Goal: Information Seeking & Learning: Find specific page/section

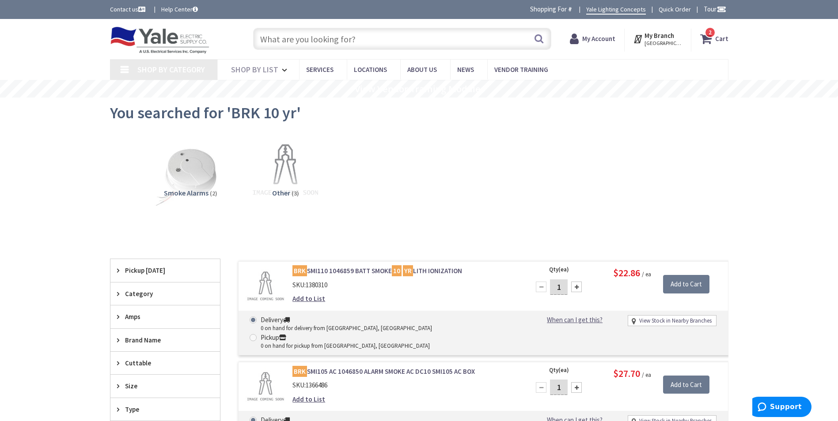
click at [327, 40] on input "text" at bounding box center [402, 39] width 298 height 22
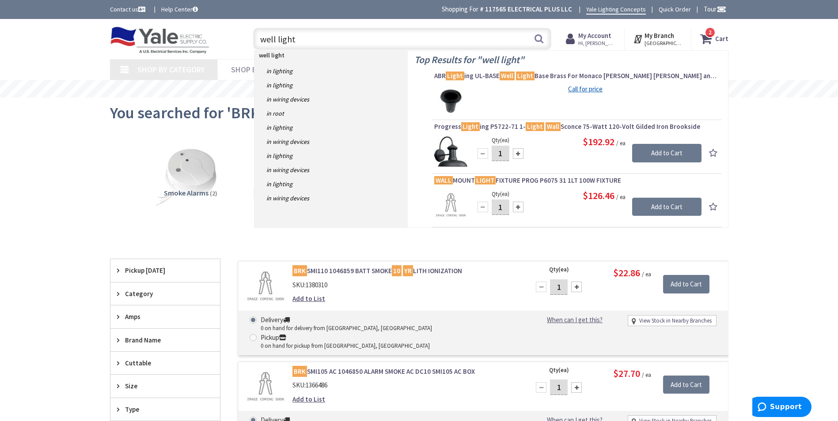
drag, startPoint x: 298, startPoint y: 36, endPoint x: 261, endPoint y: 38, distance: 37.1
click at [261, 38] on input "well light" at bounding box center [402, 39] width 298 height 22
type input "in"
type input "[PERSON_NAME], Media, PA 19063, [GEOGRAPHIC_DATA]"
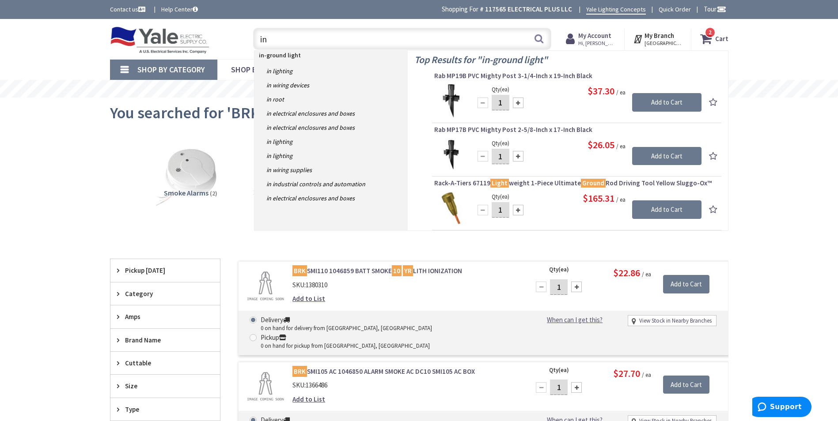
type input "i"
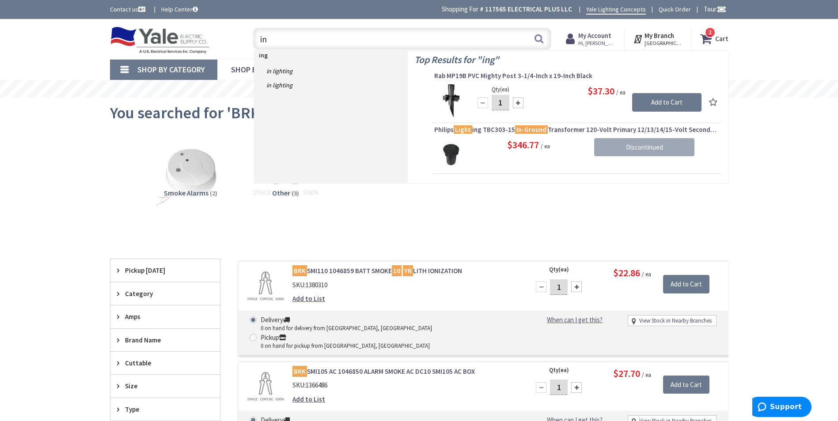
type input "i"
